Goal: Task Accomplishment & Management: Use online tool/utility

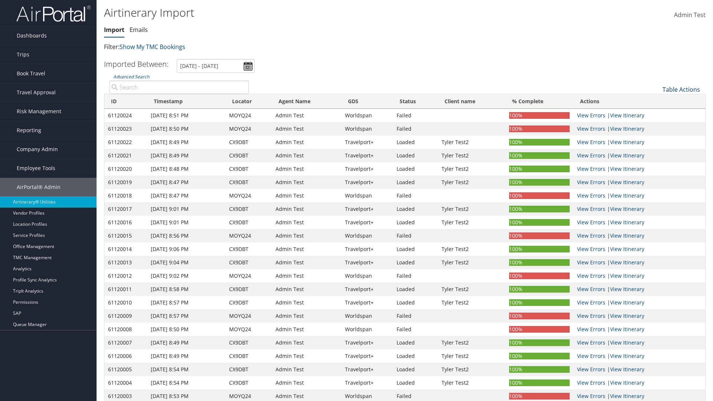
click at [681, 89] on link "Table Actions" at bounding box center [680, 89] width 37 height 8
click at [656, 101] on link "Refresh" at bounding box center [656, 101] width 98 height 13
click at [131, 73] on link "Advanced Search" at bounding box center [131, 76] width 36 height 6
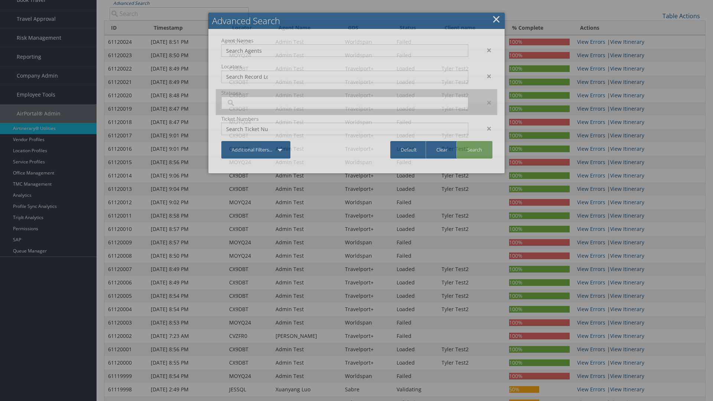
click at [247, 107] on input "search" at bounding box center [247, 102] width 42 height 7
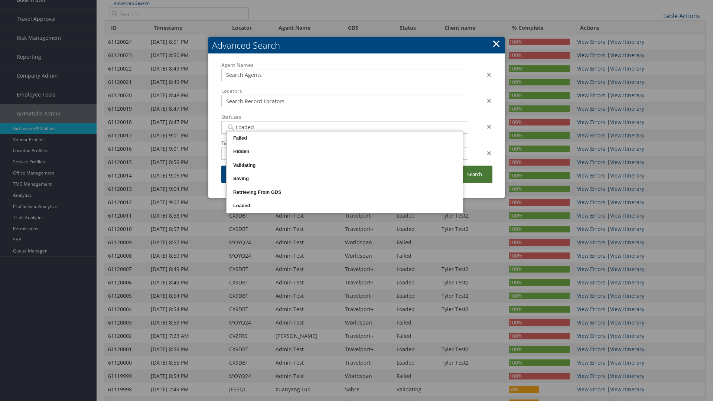
type input "Loaded"
click at [474, 174] on link "Search" at bounding box center [474, 174] width 36 height 17
type input "Loaded"
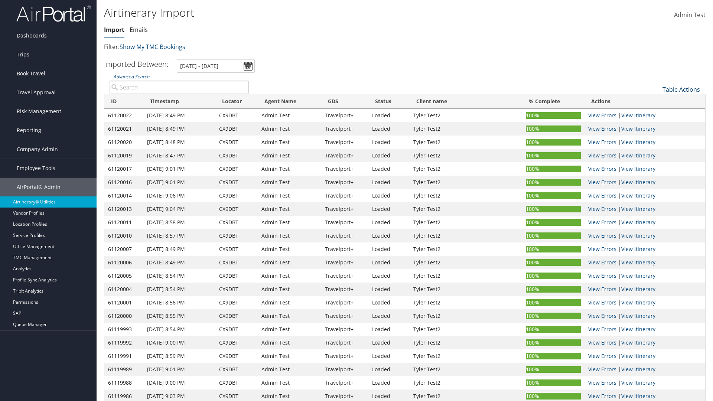
click at [681, 89] on link "Table Actions" at bounding box center [680, 89] width 37 height 8
click at [656, 114] on link "Import Itinerary" at bounding box center [656, 113] width 98 height 13
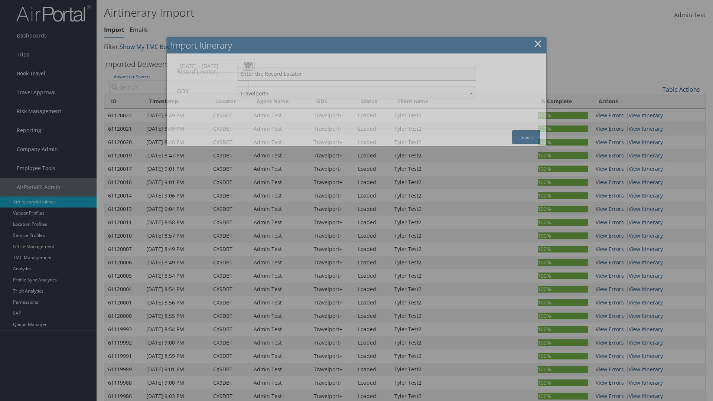
click at [356, 73] on input "Record Locator:" at bounding box center [356, 74] width 239 height 14
type input "CX9DBT"
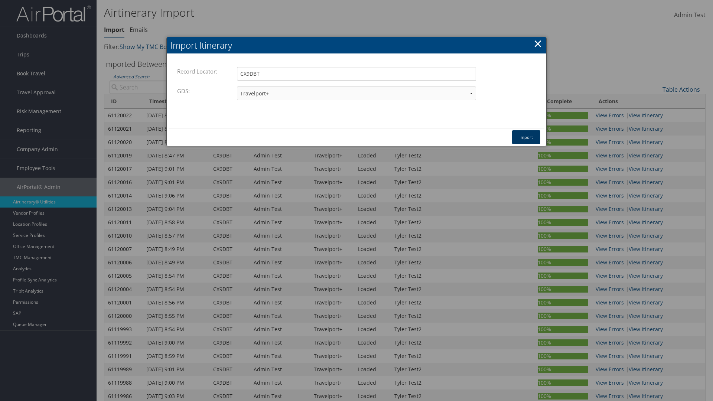
click at [526, 137] on button "Import" at bounding box center [526, 137] width 28 height 14
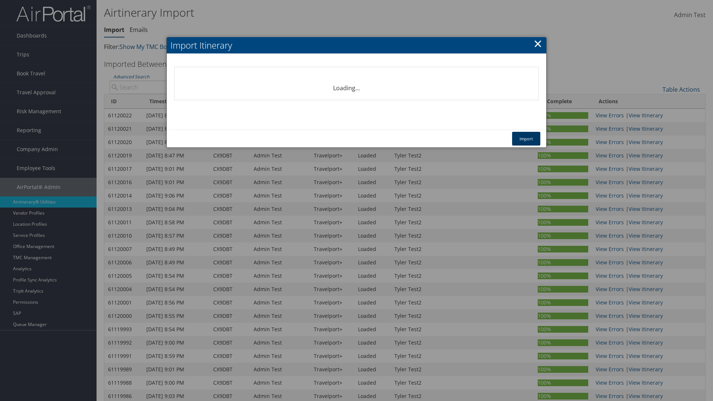
select select "1P"
